Goal: Task Accomplishment & Management: Use online tool/utility

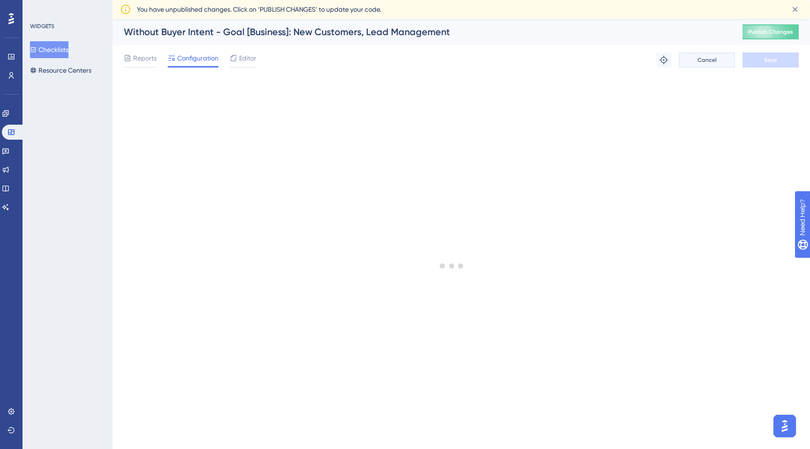
click at [705, 62] on span "Cancel" at bounding box center [706, 59] width 19 height 7
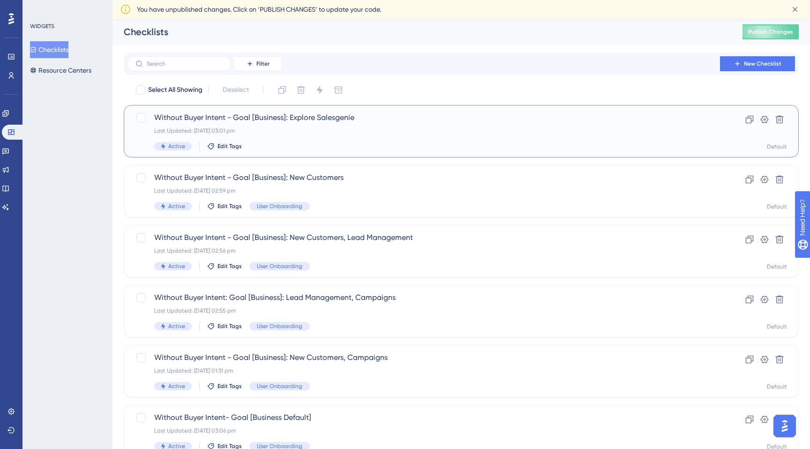
click at [311, 138] on div "Without Buyer Intent - Goal [Business]: Explore Salesgenie Last Updated: [DATE]…" at bounding box center [423, 131] width 539 height 38
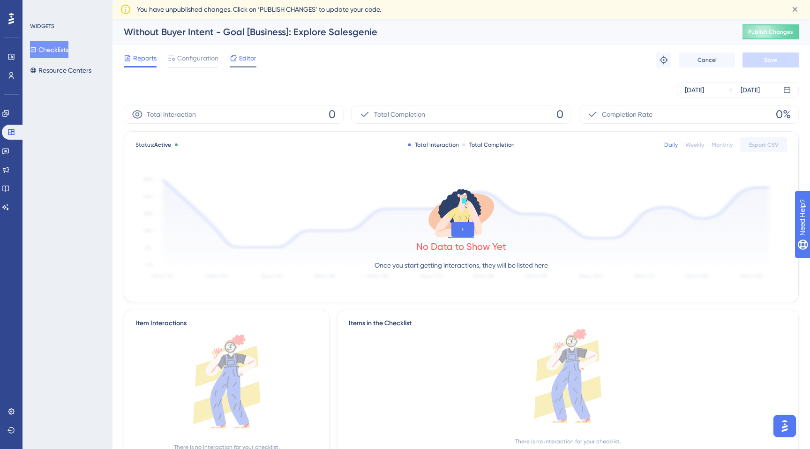
click at [249, 60] on span "Editor" at bounding box center [247, 57] width 17 height 11
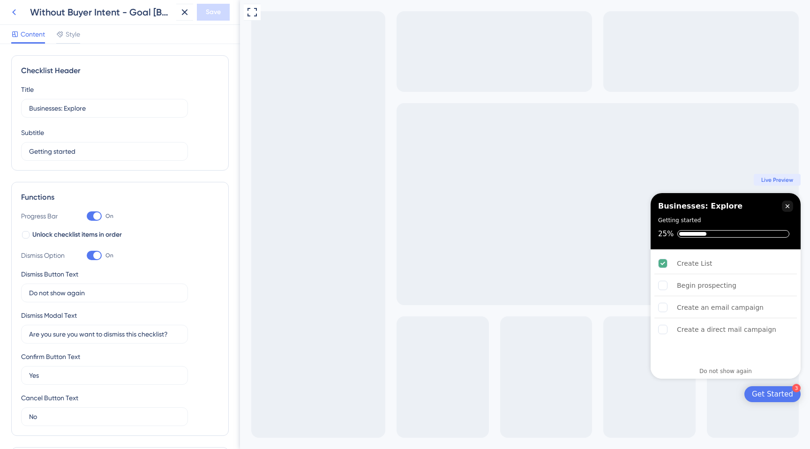
click at [17, 14] on icon at bounding box center [13, 12] width 11 height 11
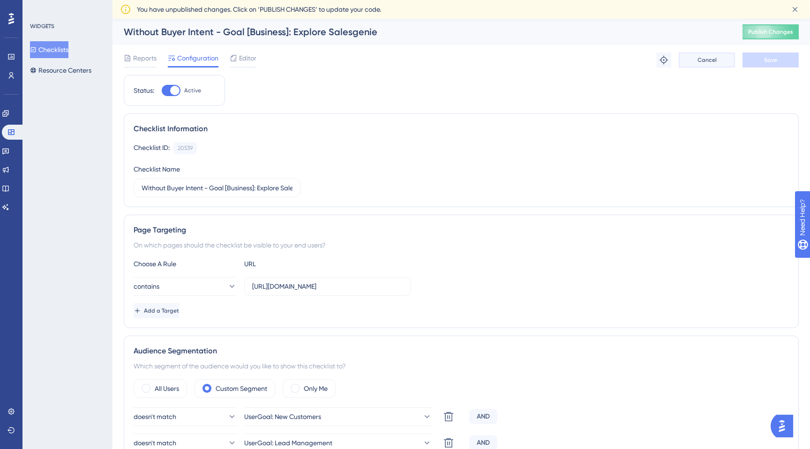
click at [702, 61] on span "Cancel" at bounding box center [706, 59] width 19 height 7
